Goal: Task Accomplishment & Management: Manage account settings

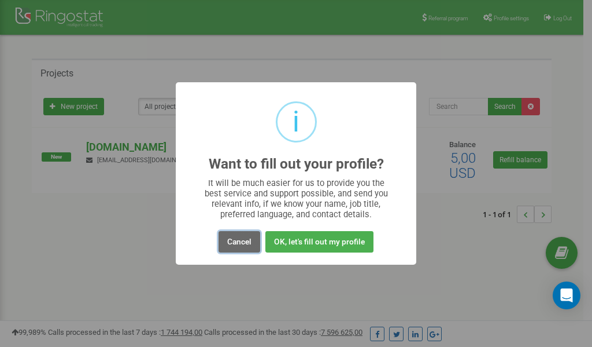
click at [236, 244] on button "Cancel" at bounding box center [240, 241] width 42 height 21
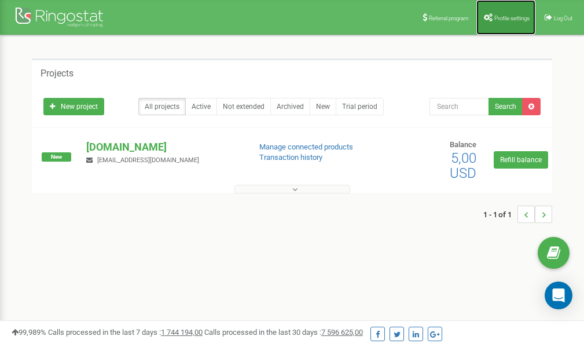
click at [511, 16] on span "Profile settings" at bounding box center [511, 18] width 35 height 6
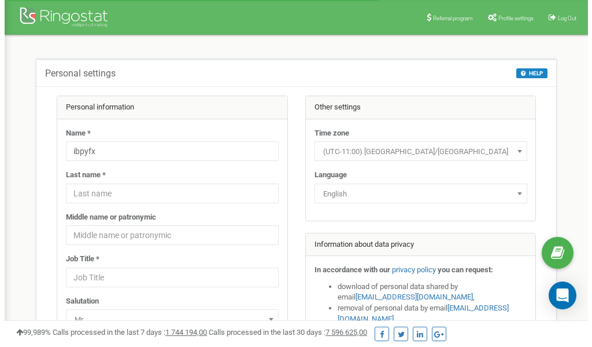
scroll to position [58, 0]
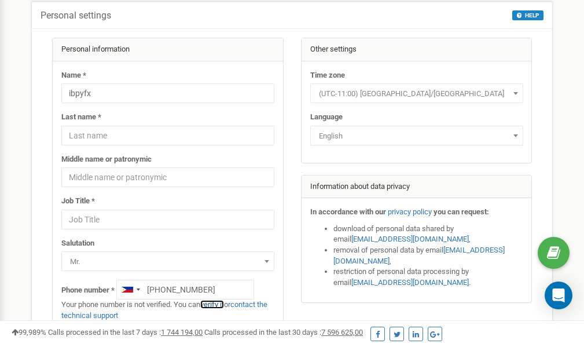
click at [216, 305] on link "verify it" at bounding box center [212, 304] width 24 height 9
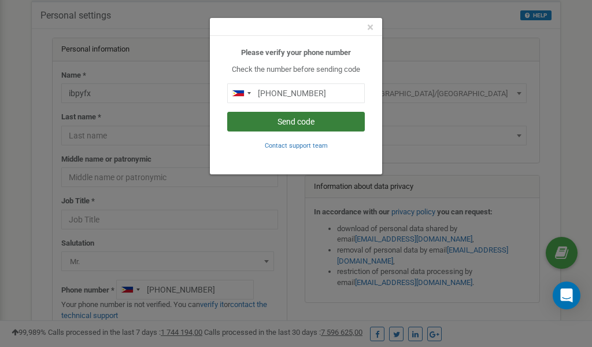
click at [286, 120] on button "Send code" at bounding box center [296, 122] width 138 height 20
